Goal: Check status: Check status

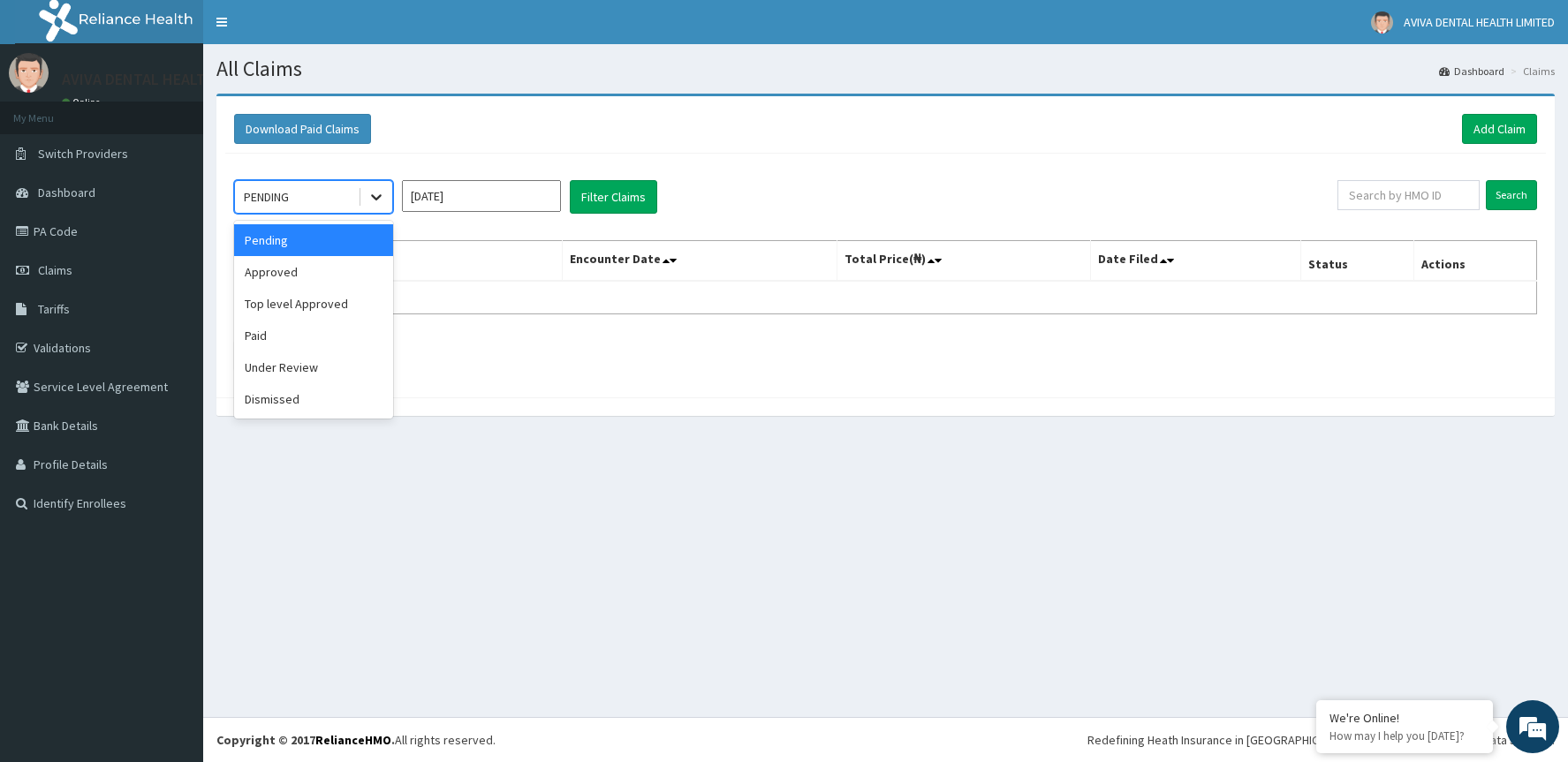
click at [382, 191] on icon at bounding box center [376, 197] width 18 height 18
click at [373, 269] on div "Approved" at bounding box center [313, 271] width 159 height 32
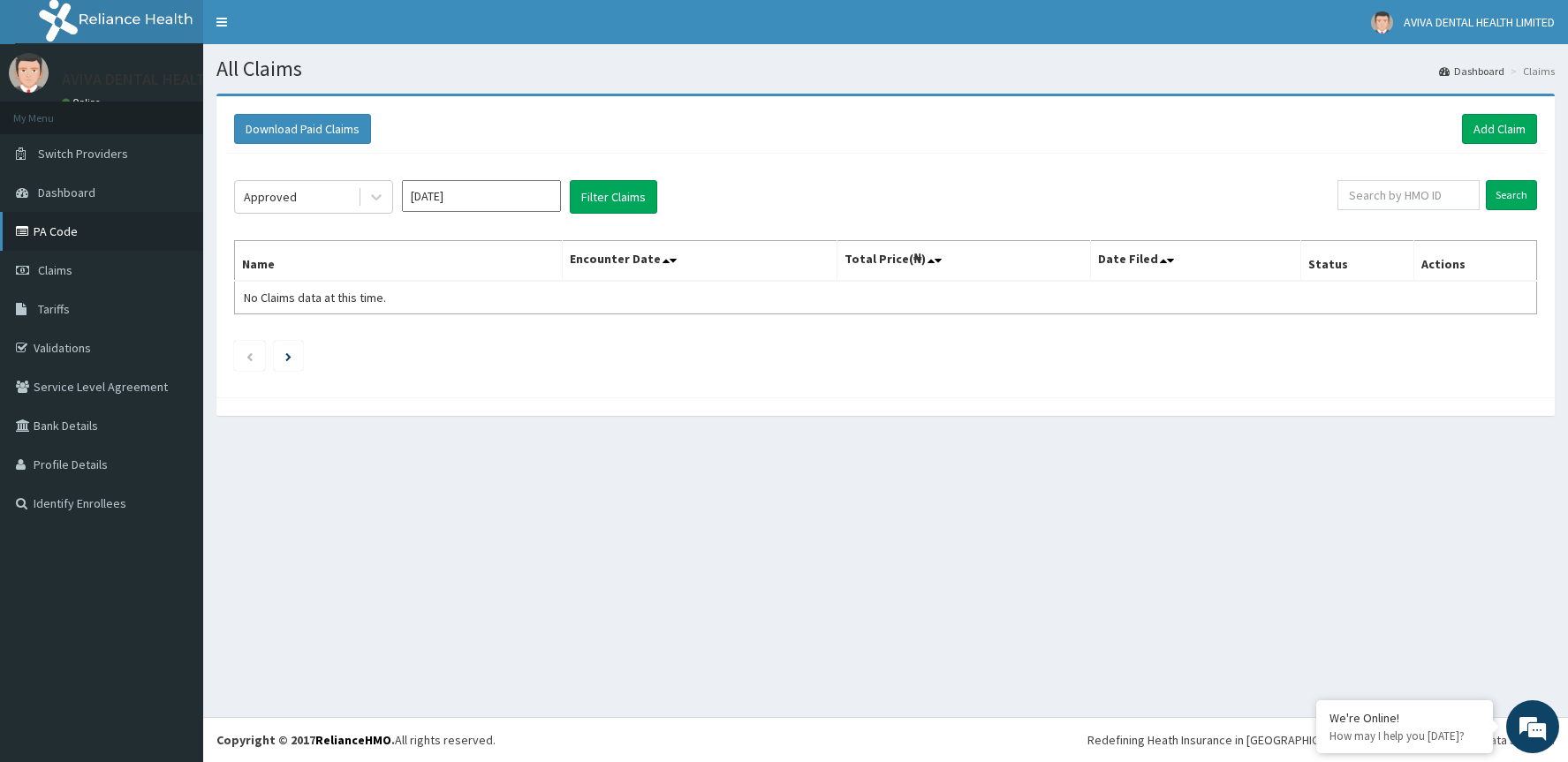
click at [63, 234] on link "PA Code" at bounding box center [102, 231] width 204 height 39
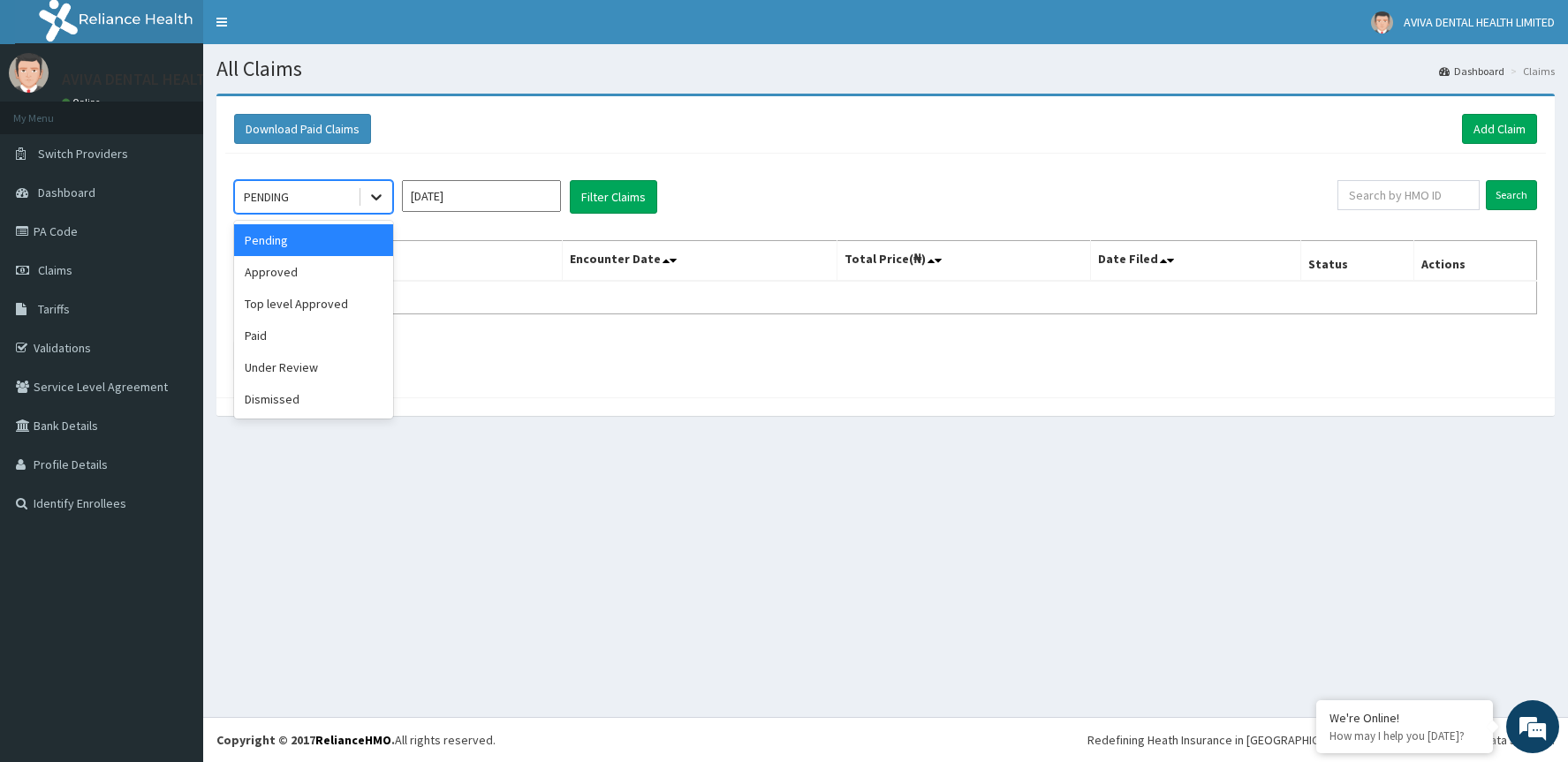
click at [377, 197] on icon at bounding box center [376, 198] width 11 height 6
click at [337, 369] on div "Under Review" at bounding box center [313, 367] width 159 height 32
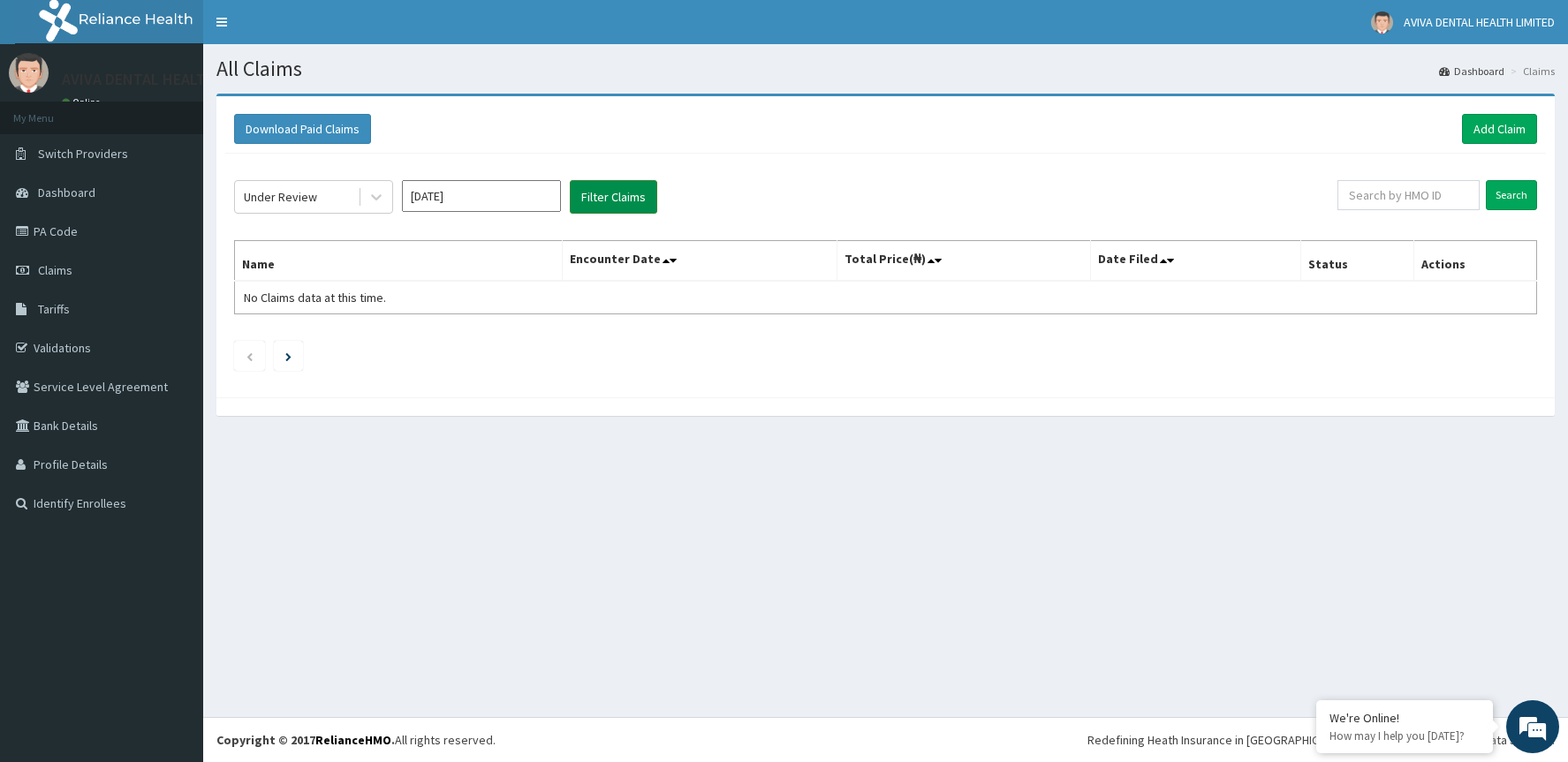
click at [617, 195] on button "Filter Claims" at bounding box center [613, 196] width 87 height 33
click at [627, 195] on button "Filter Claims" at bounding box center [613, 196] width 87 height 33
click at [378, 199] on icon at bounding box center [376, 198] width 11 height 6
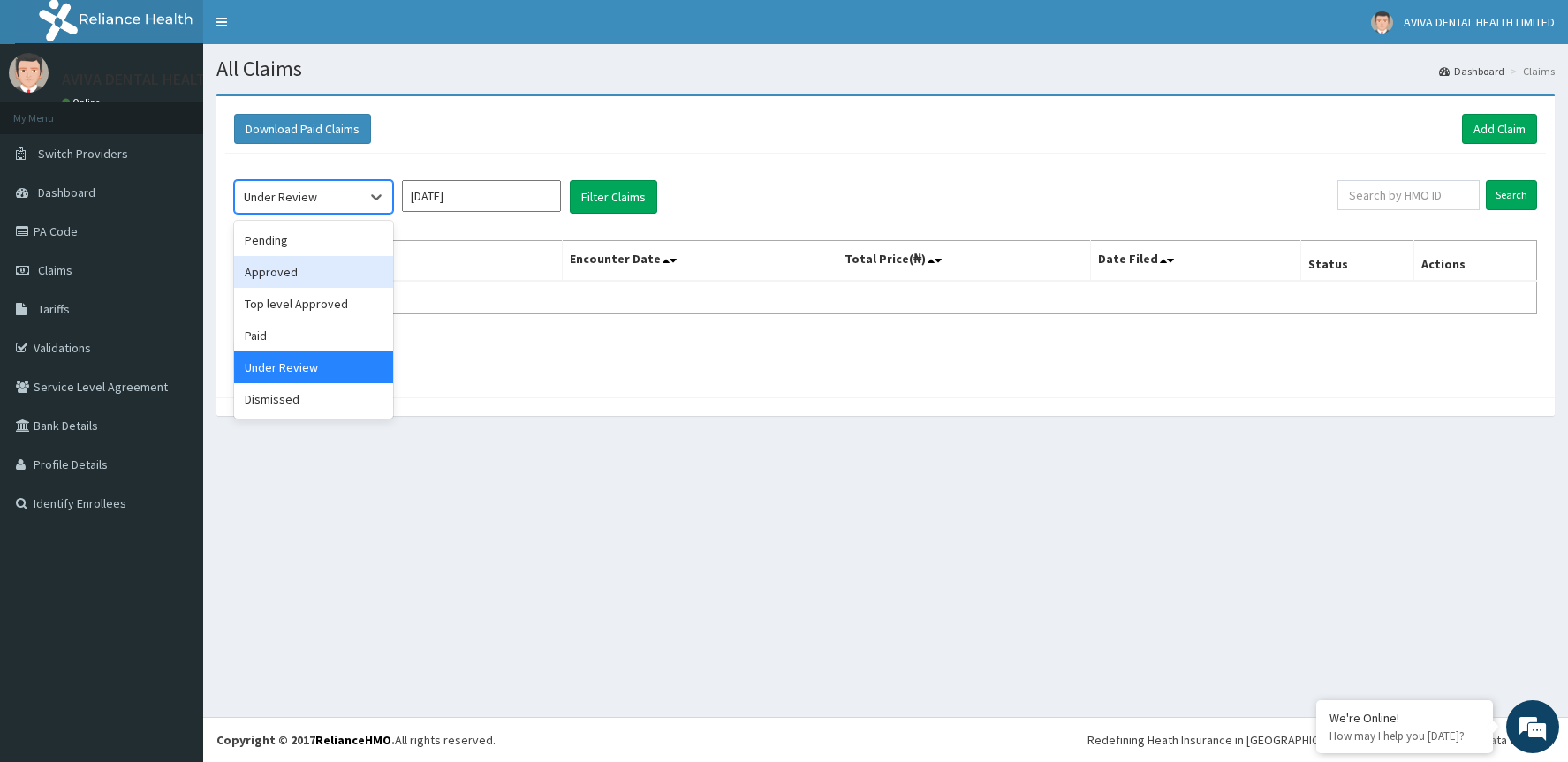
click at [329, 269] on div "Approved" at bounding box center [313, 271] width 159 height 32
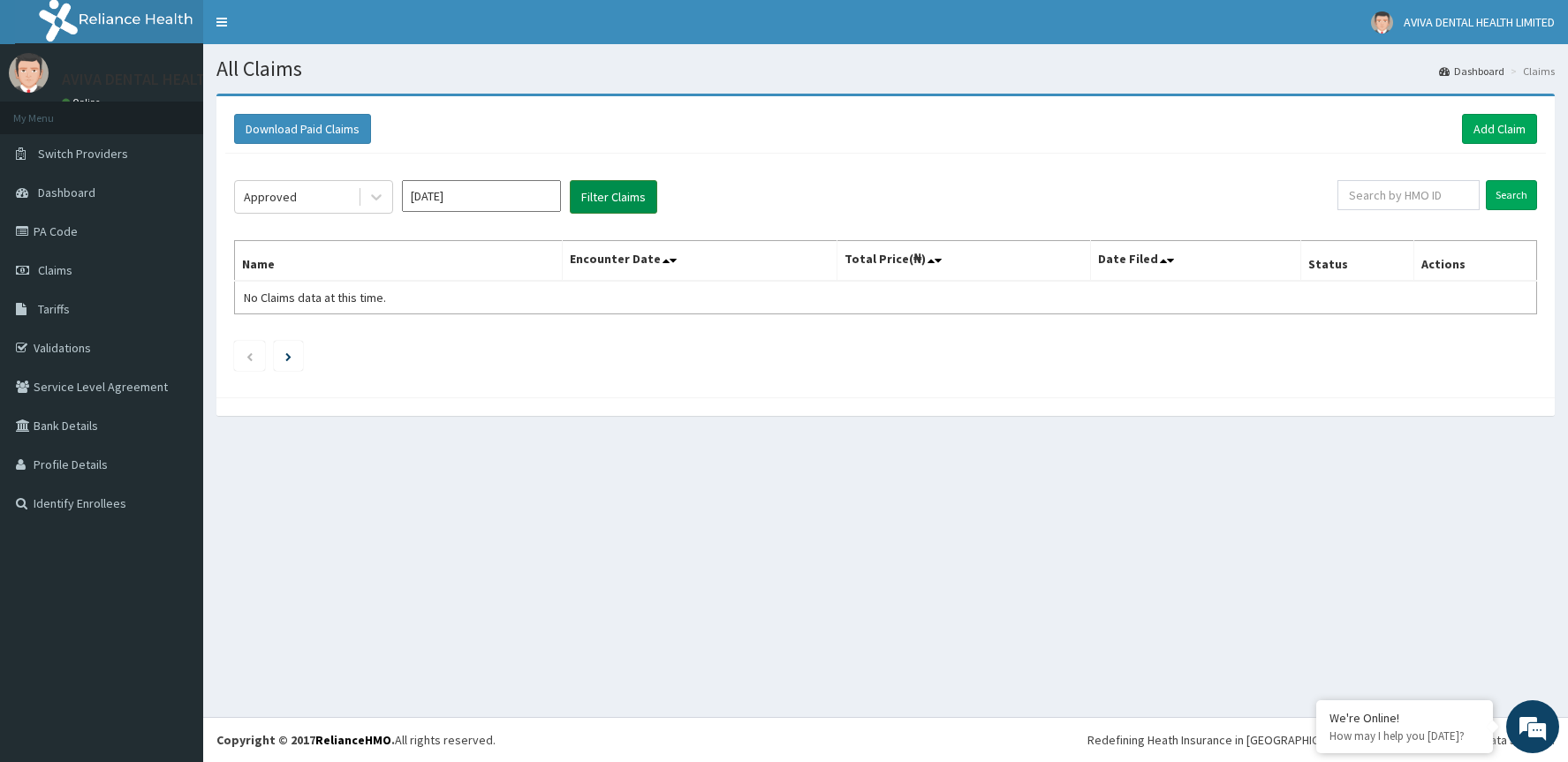
click at [589, 202] on button "Filter Claims" at bounding box center [613, 196] width 87 height 33
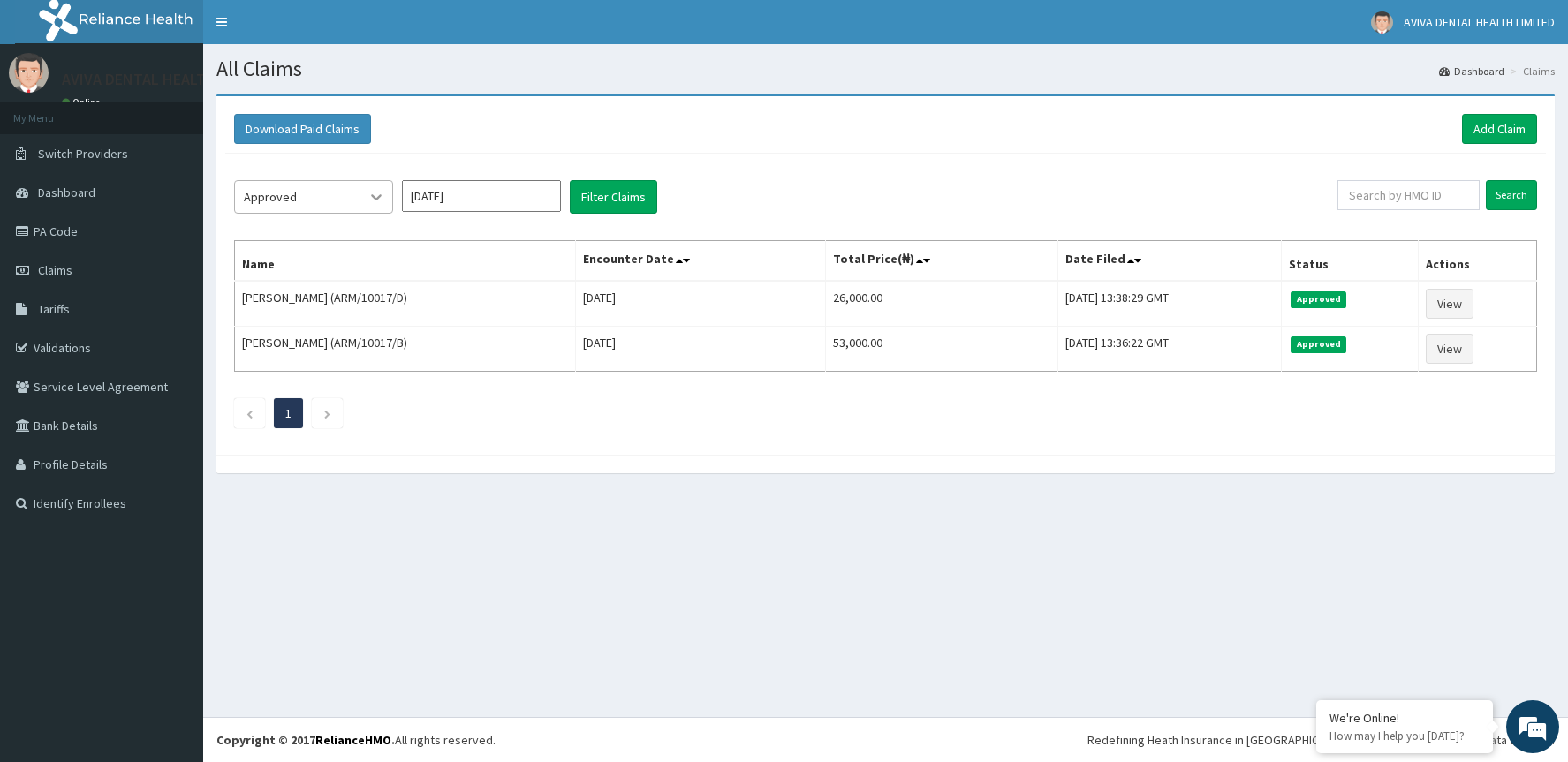
click at [380, 201] on icon at bounding box center [376, 197] width 18 height 18
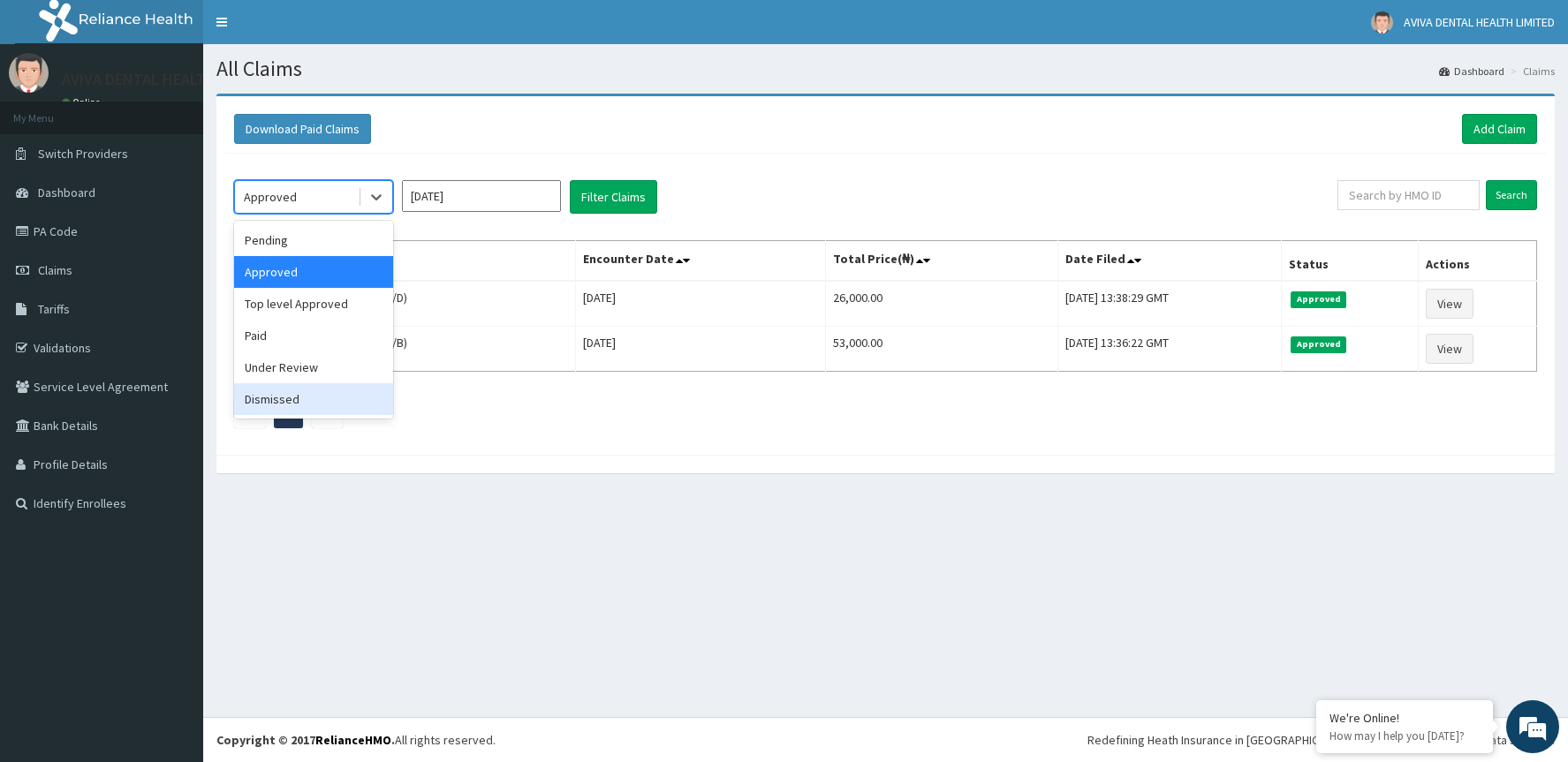
click at [337, 404] on div "Dismissed" at bounding box center [313, 399] width 159 height 32
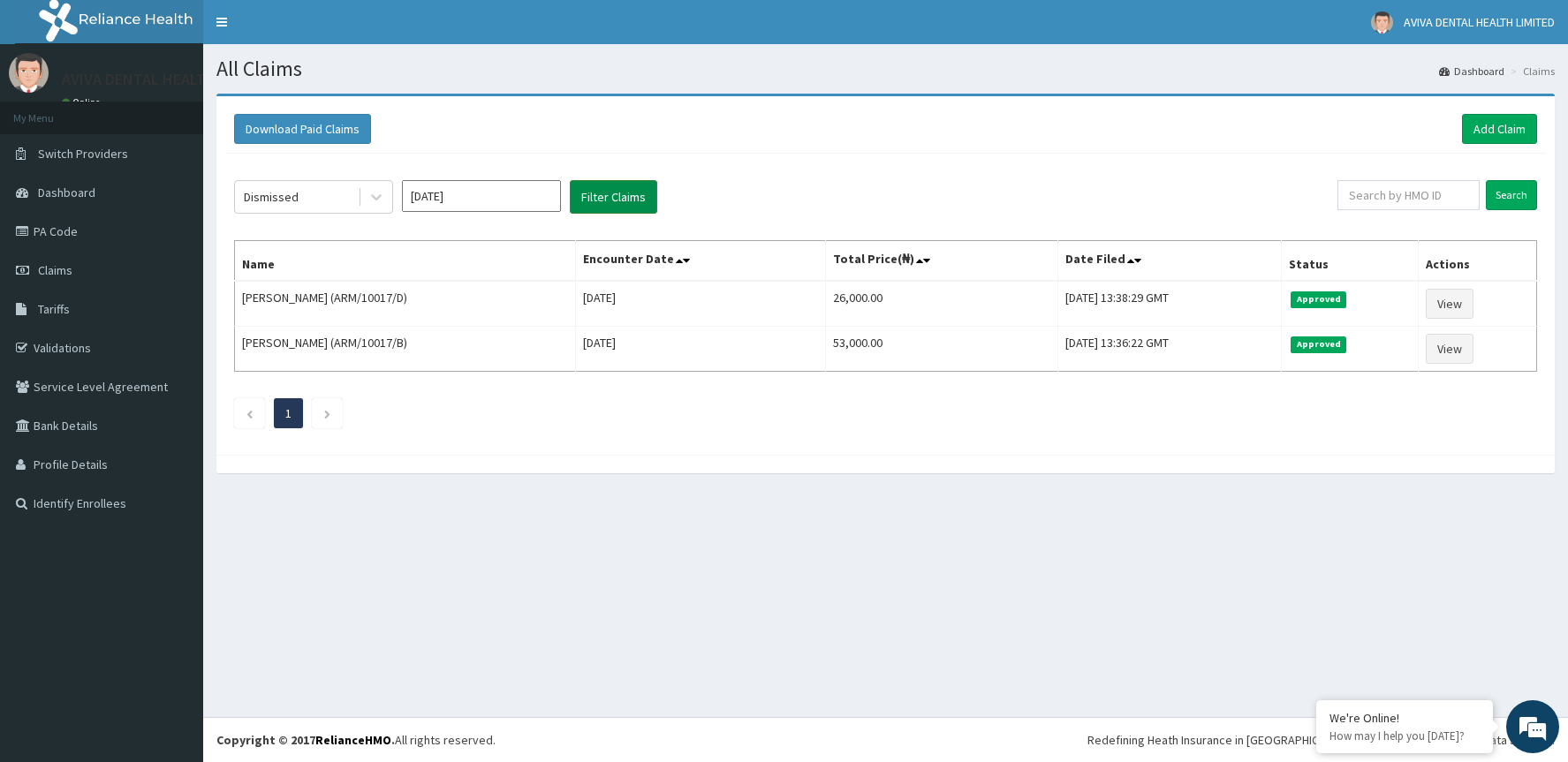
click at [602, 196] on button "Filter Claims" at bounding box center [613, 196] width 87 height 33
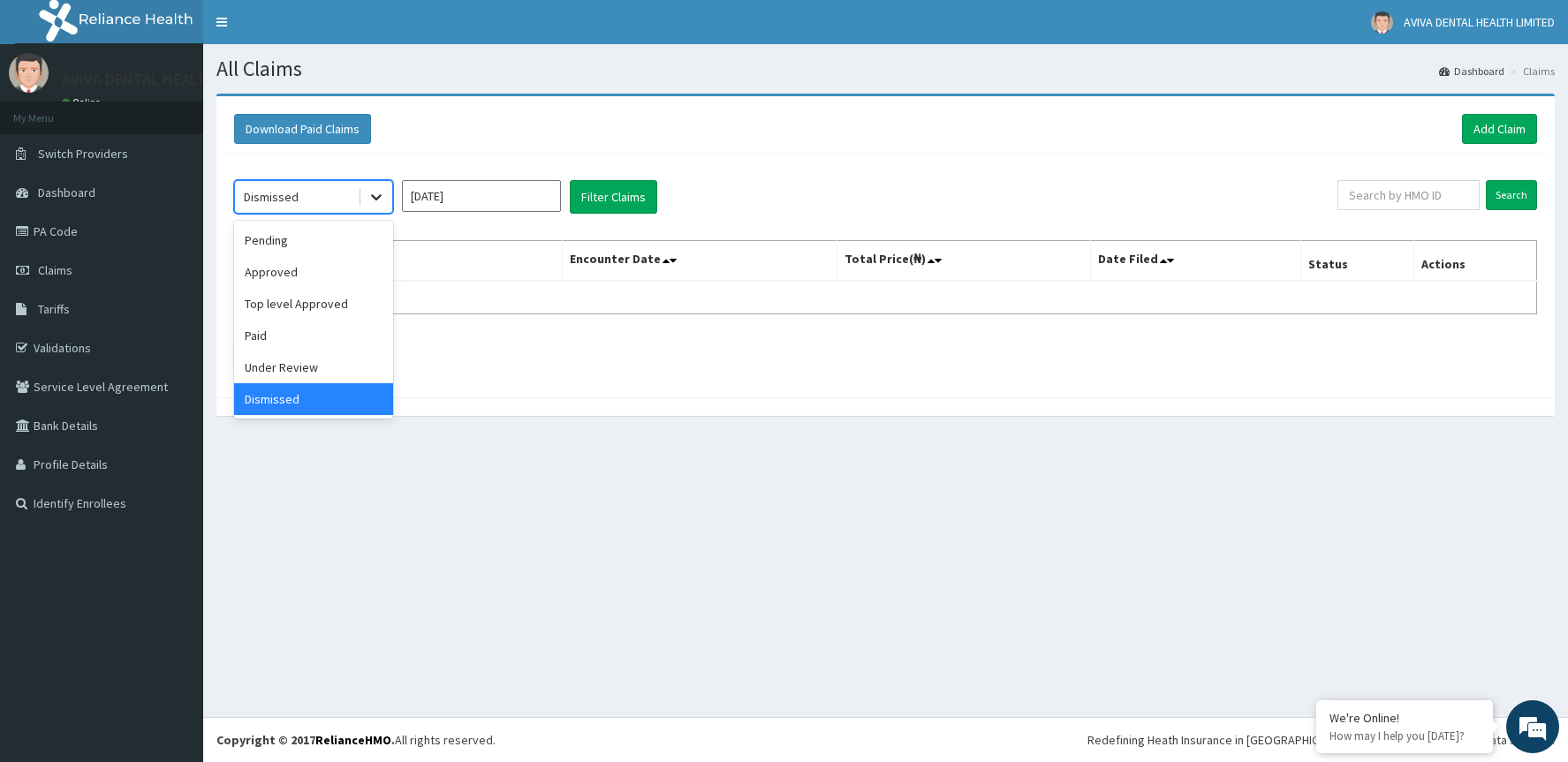
click at [373, 200] on icon at bounding box center [376, 197] width 18 height 18
click at [364, 298] on div "Top level Approved" at bounding box center [313, 304] width 159 height 32
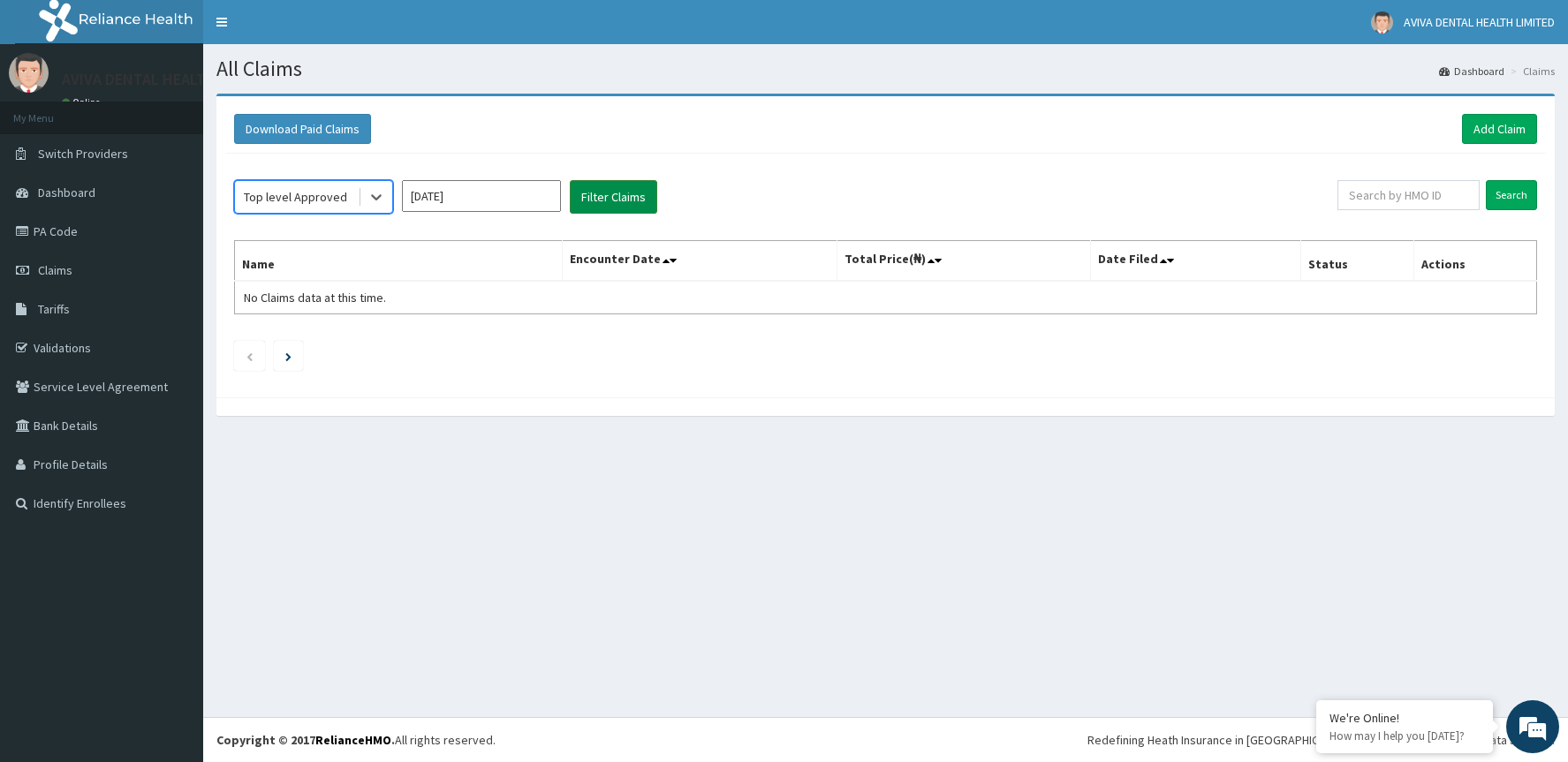
click at [588, 210] on button "Filter Claims" at bounding box center [613, 196] width 87 height 33
click at [372, 195] on icon at bounding box center [376, 198] width 11 height 6
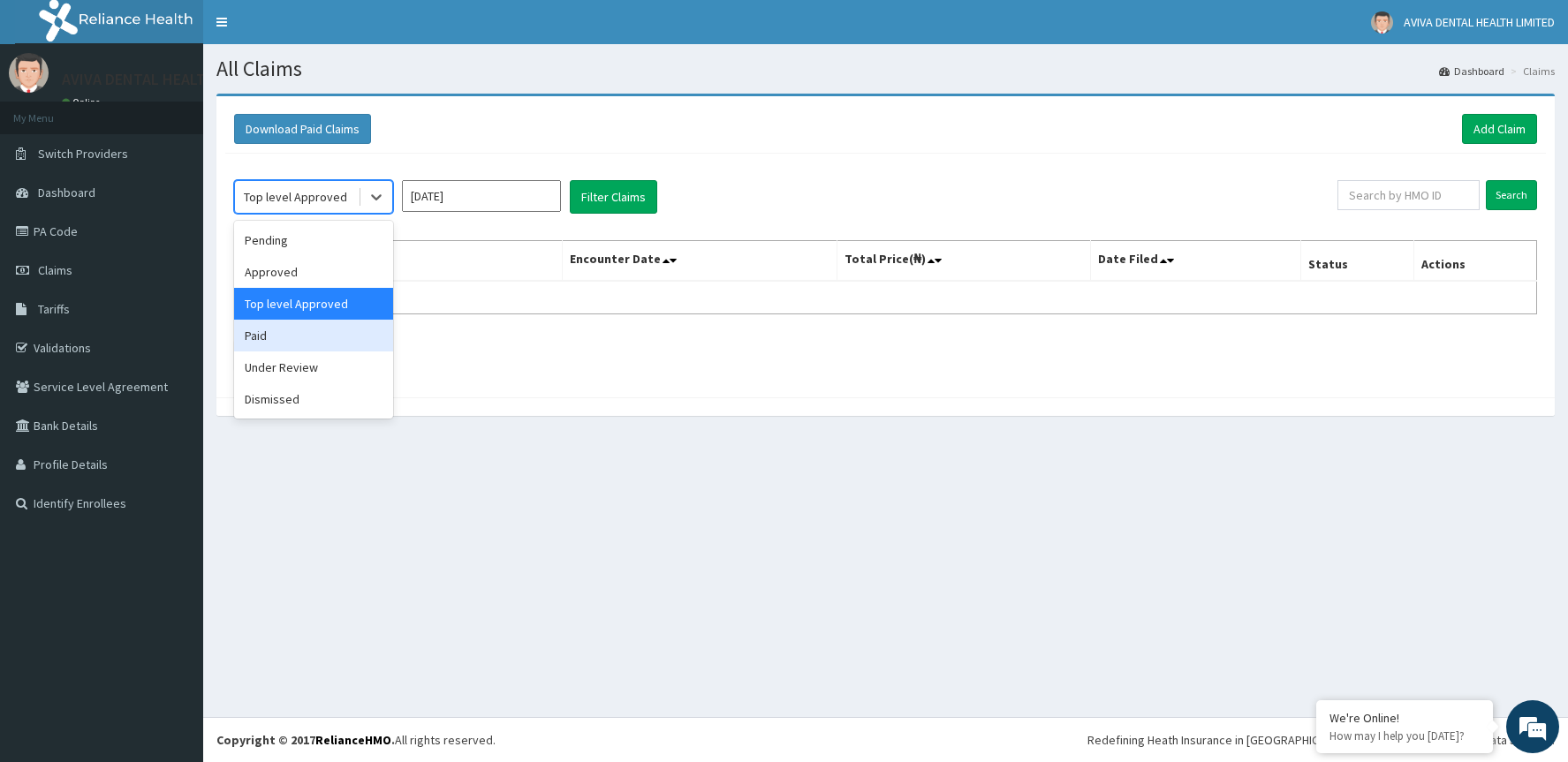
click at [305, 345] on div "Paid" at bounding box center [313, 335] width 159 height 32
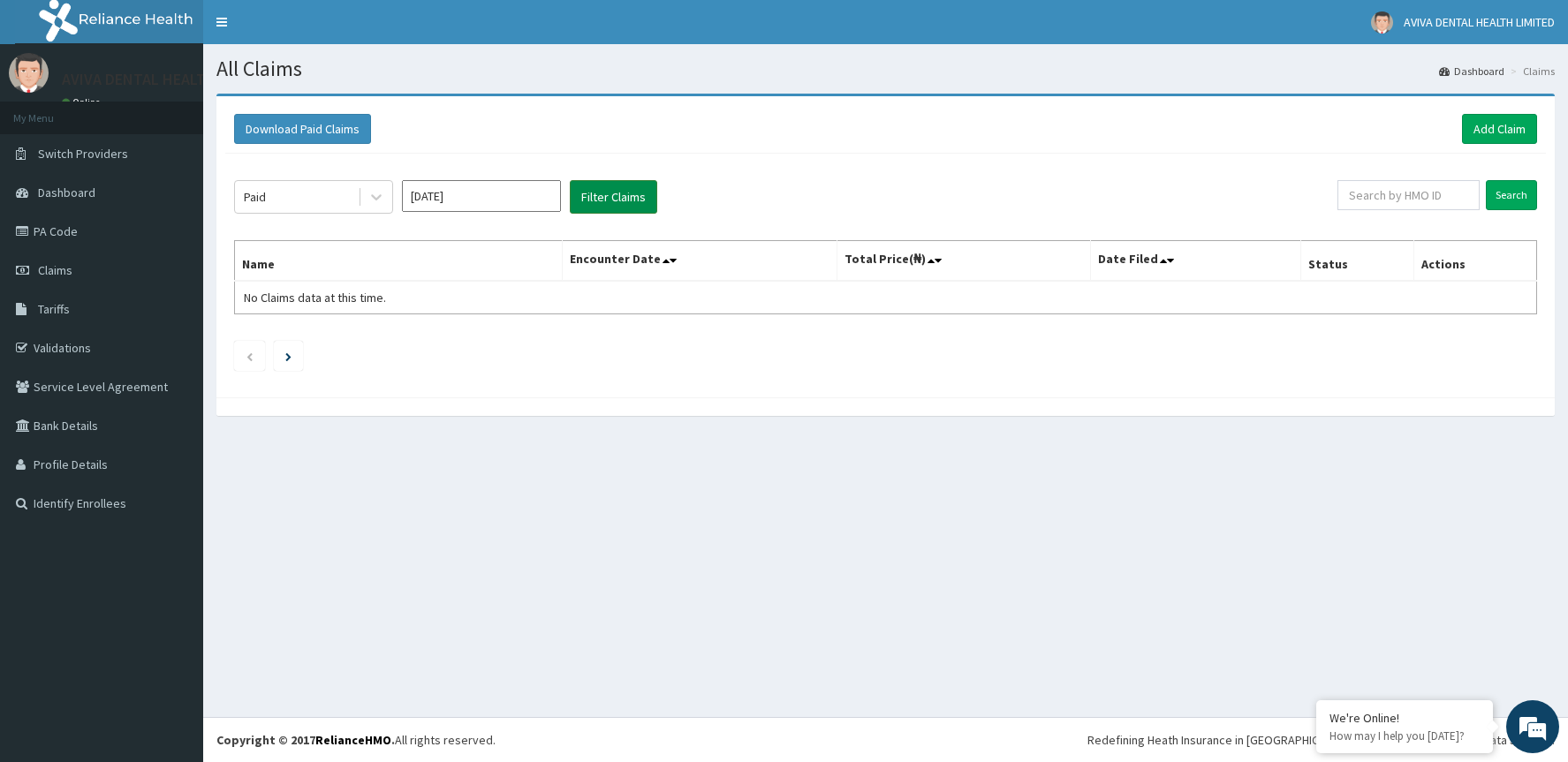
click at [594, 205] on button "Filter Claims" at bounding box center [613, 196] width 87 height 33
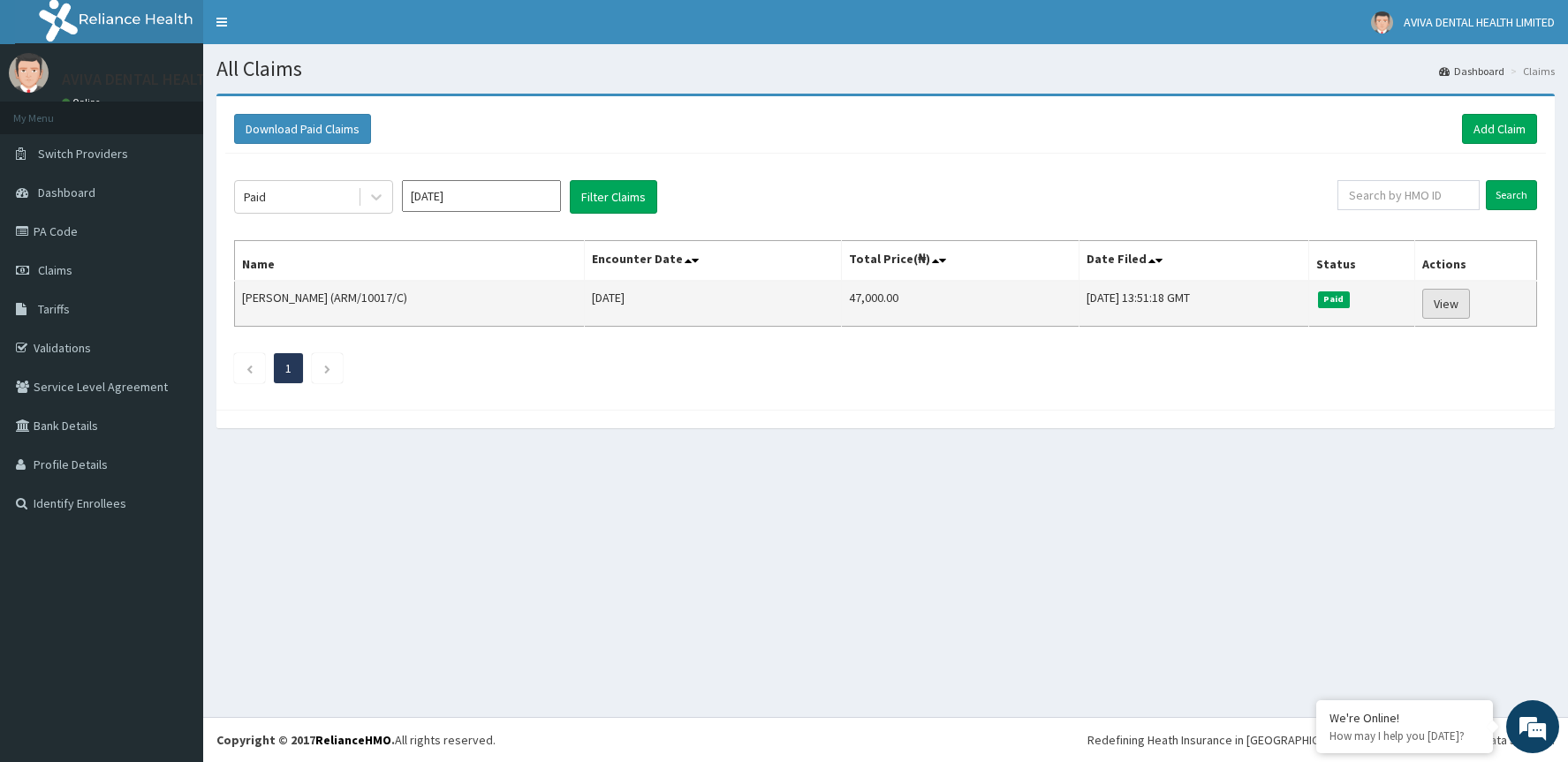
click at [1451, 306] on link "View" at bounding box center [1446, 304] width 48 height 30
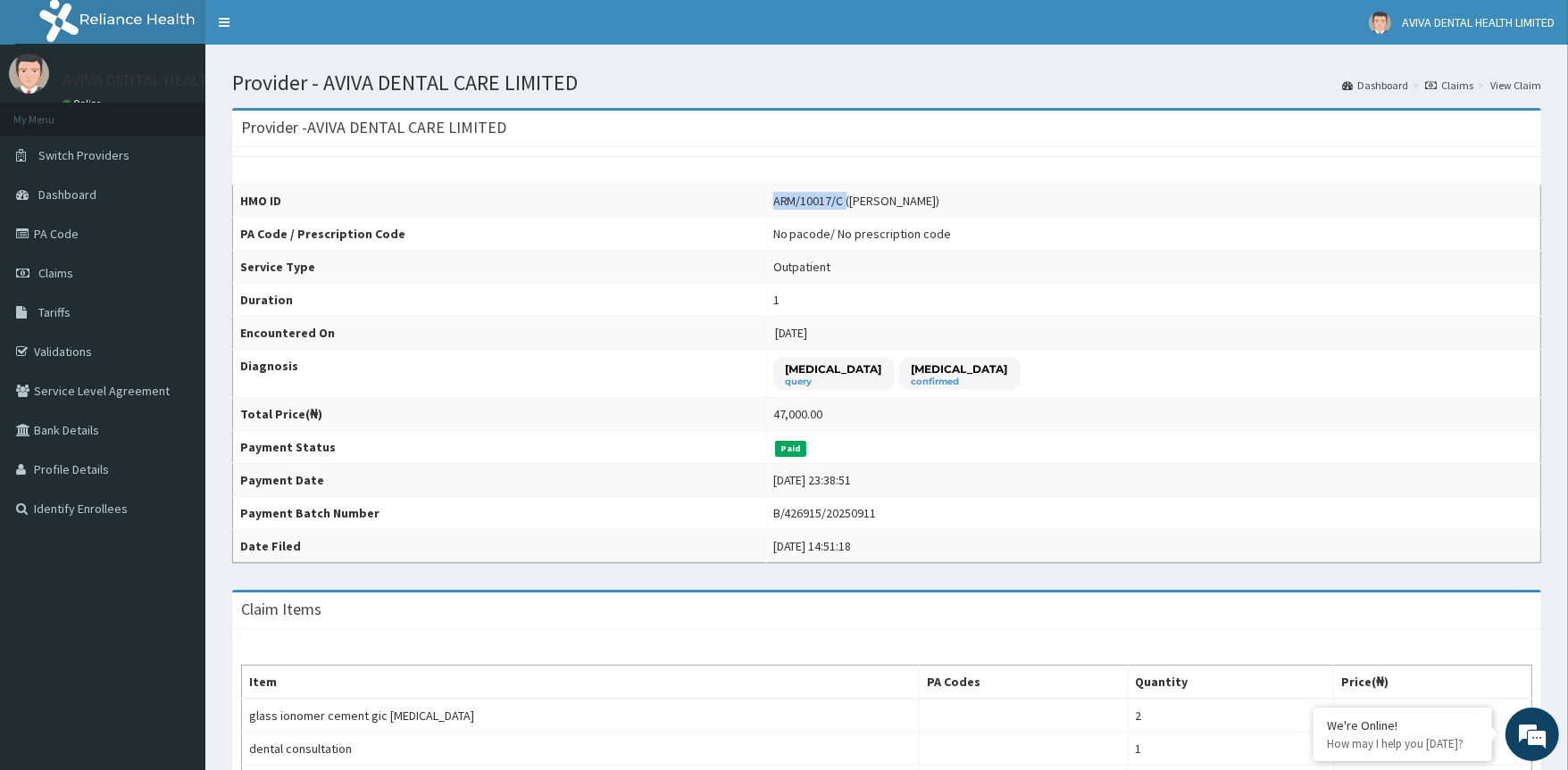
drag, startPoint x: 860, startPoint y: 204, endPoint x: 931, endPoint y: 203, distance: 71.0
click at [931, 203] on div "ARM/10017/C (Zayah Ewah)" at bounding box center [856, 201] width 167 height 18
copy div "ARM/10017/C"
click at [52, 237] on link "PA Code" at bounding box center [103, 233] width 206 height 39
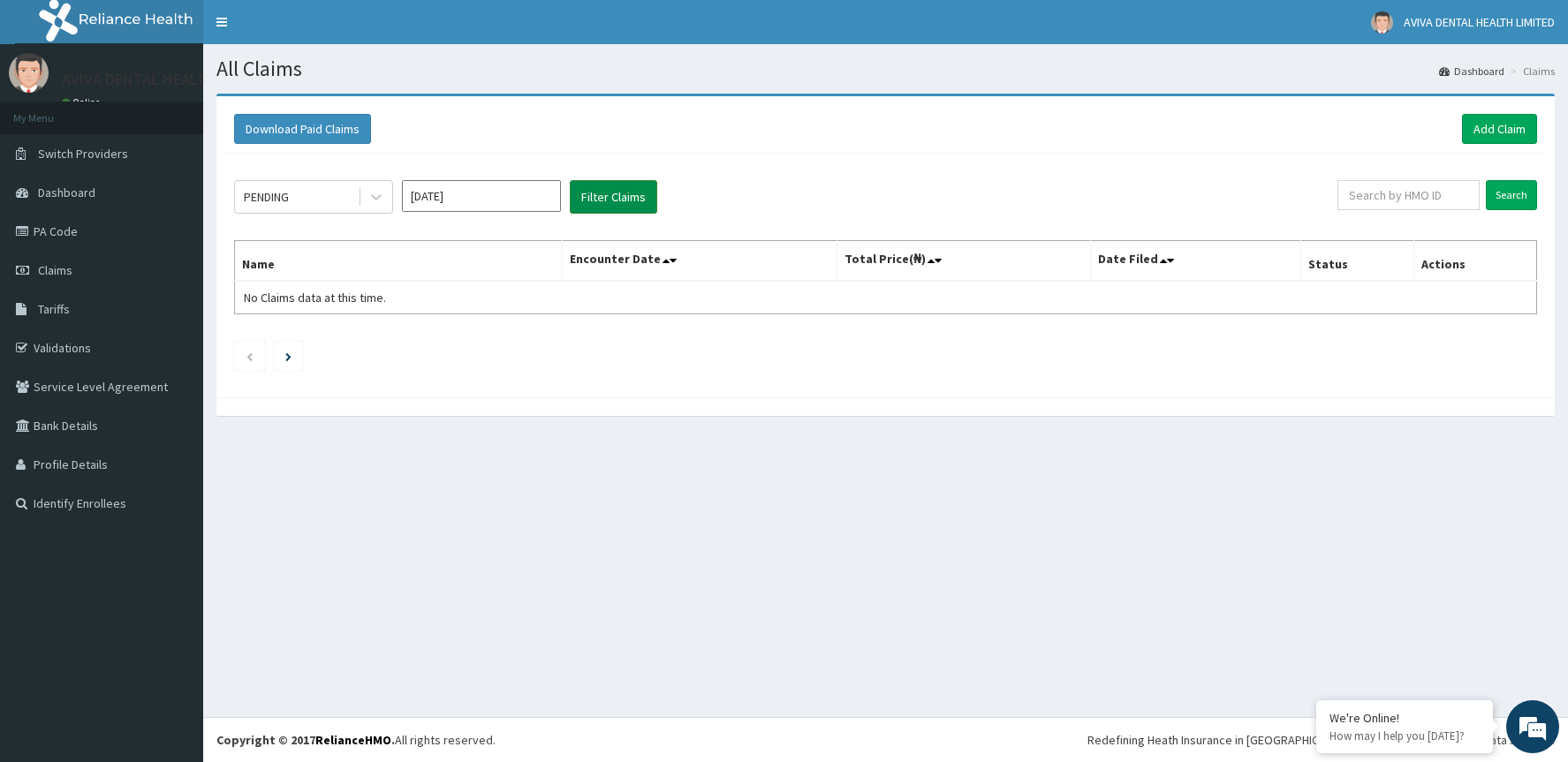
click at [612, 196] on button "Filter Claims" at bounding box center [613, 196] width 87 height 33
click at [62, 227] on link "PA Code" at bounding box center [102, 231] width 204 height 39
